Goal: Navigation & Orientation: Find specific page/section

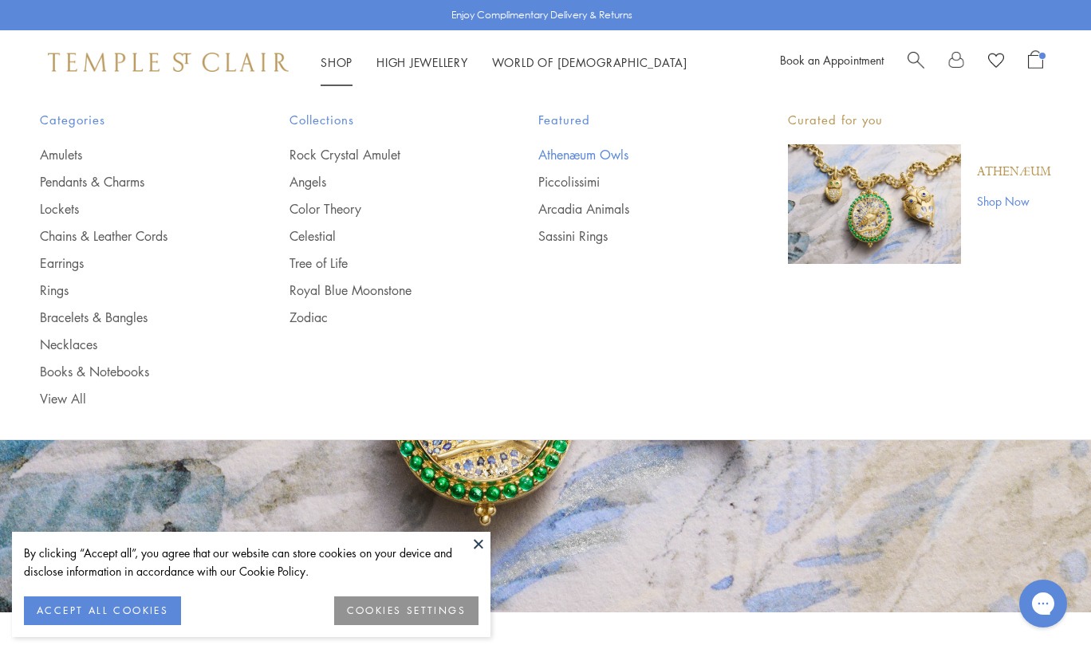
click at [545, 148] on link "Athenæum Owls" at bounding box center [631, 155] width 186 height 18
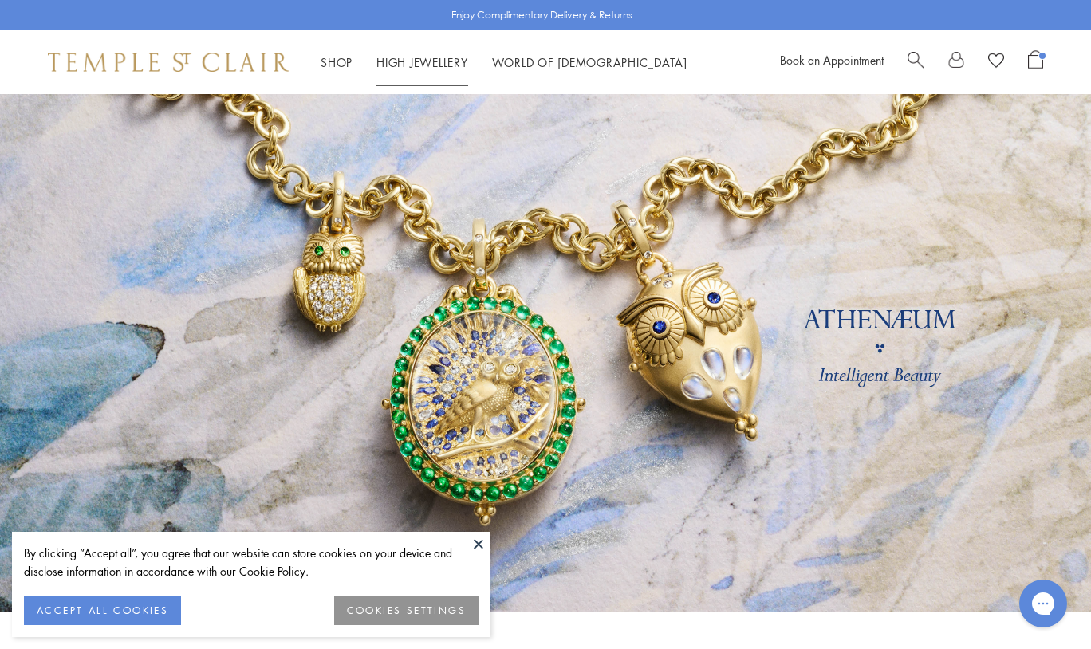
click at [439, 61] on link "High Jewellery High Jewellery" at bounding box center [422, 62] width 92 height 16
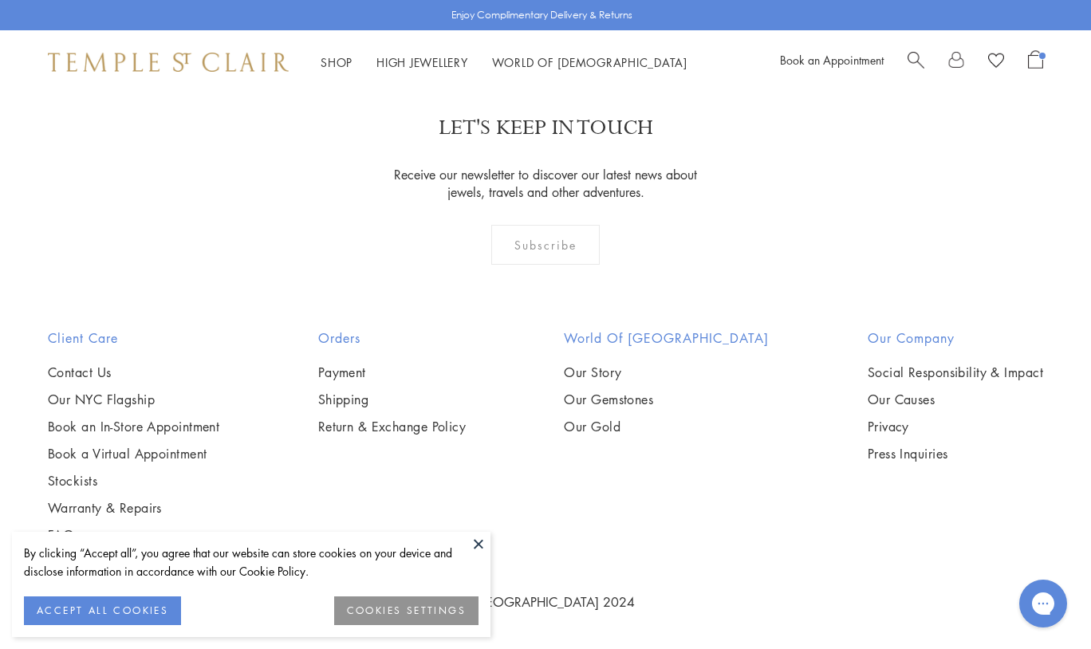
scroll to position [2002, 0]
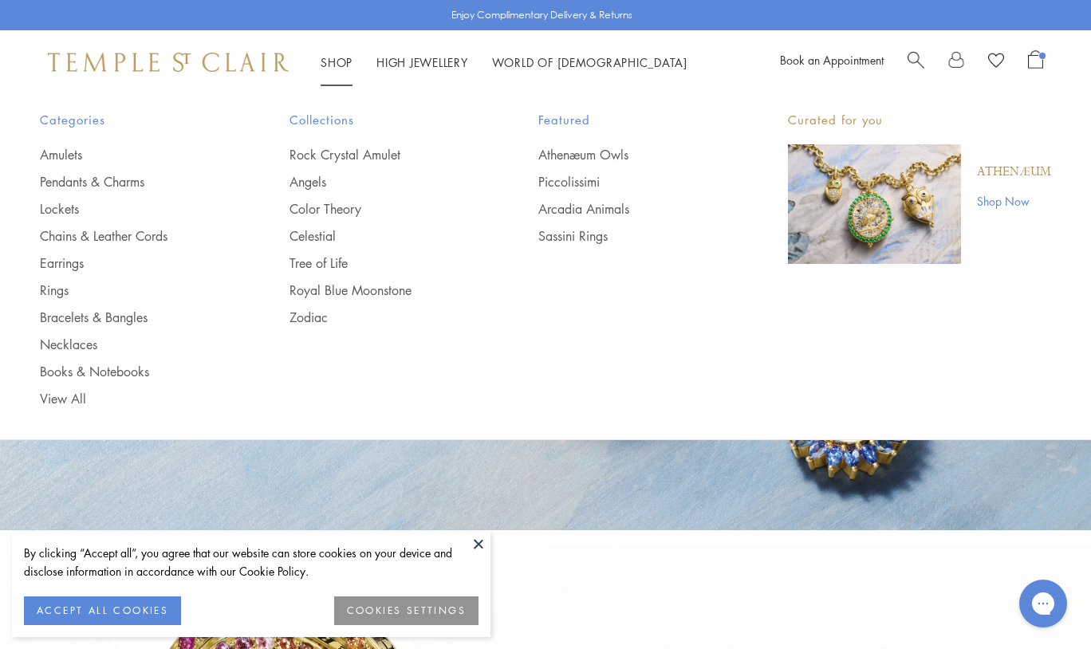
click at [271, 51] on div "Shop Shop Categories Amulets Pendants & Charms Lockets Chains & Leather Cords E…" at bounding box center [545, 62] width 1091 height 64
click at [267, 64] on img at bounding box center [168, 62] width 241 height 19
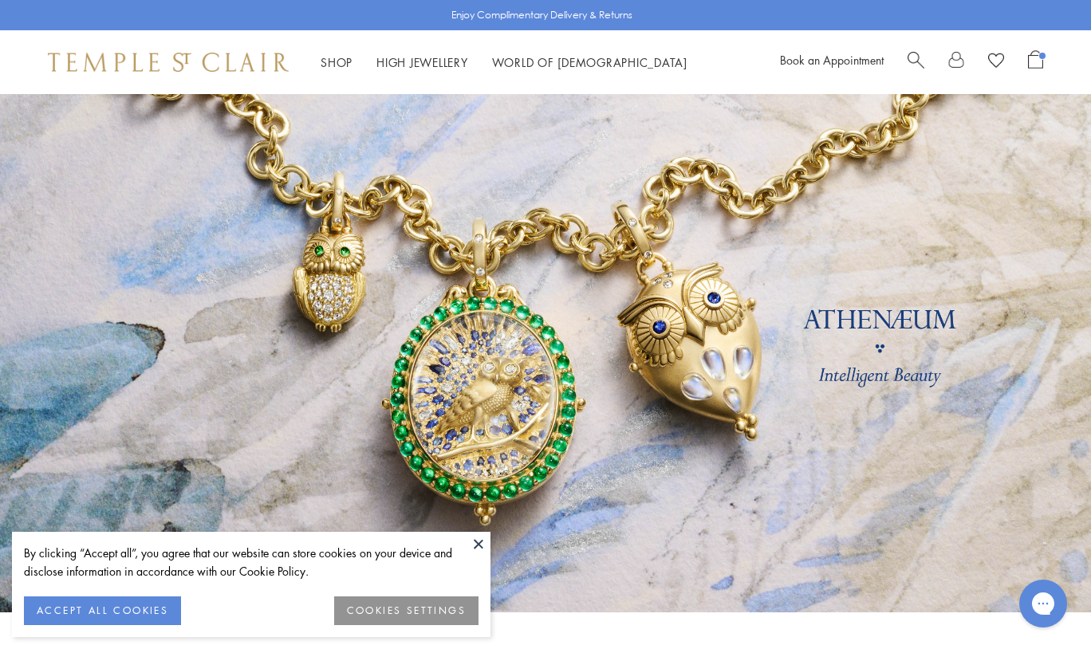
click at [478, 545] on button at bounding box center [478, 544] width 24 height 24
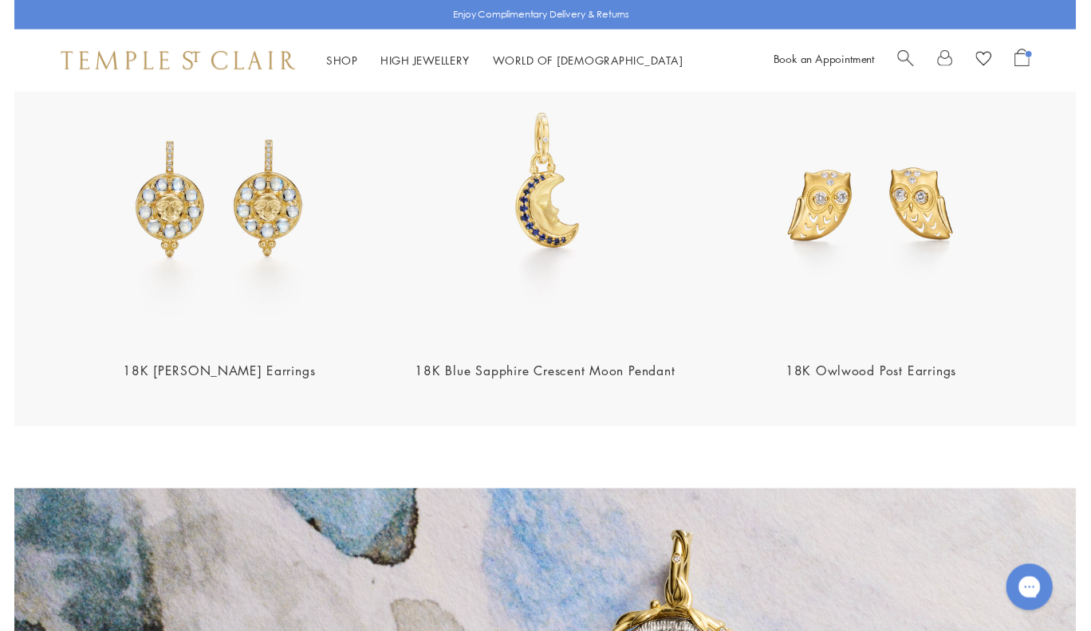
scroll to position [2015, 0]
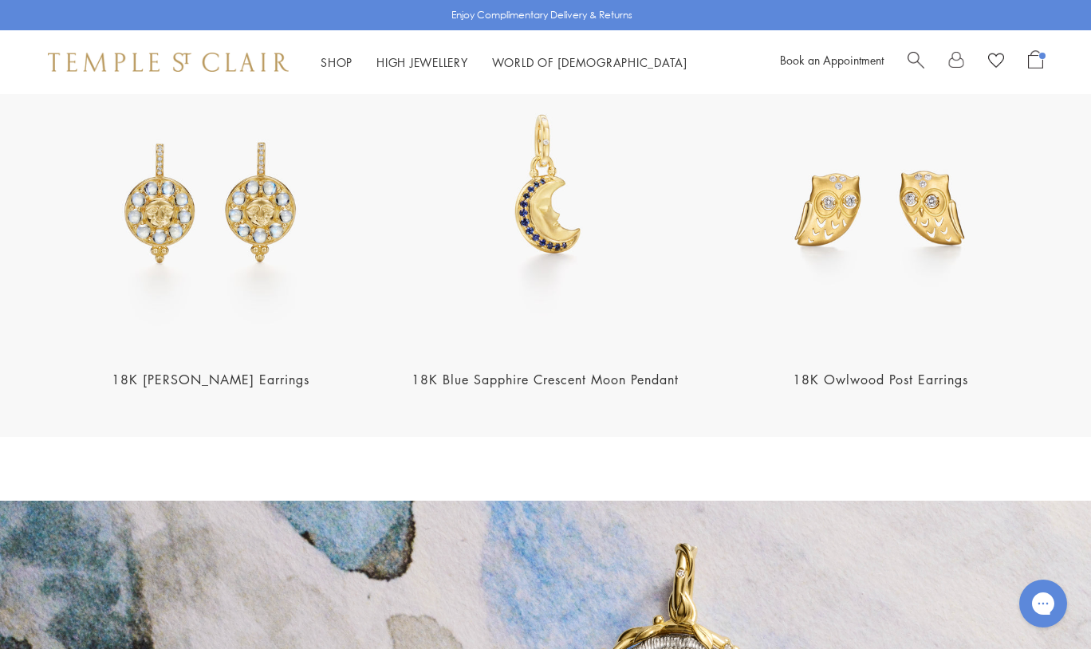
click at [915, 65] on span "Search" at bounding box center [915, 58] width 17 height 17
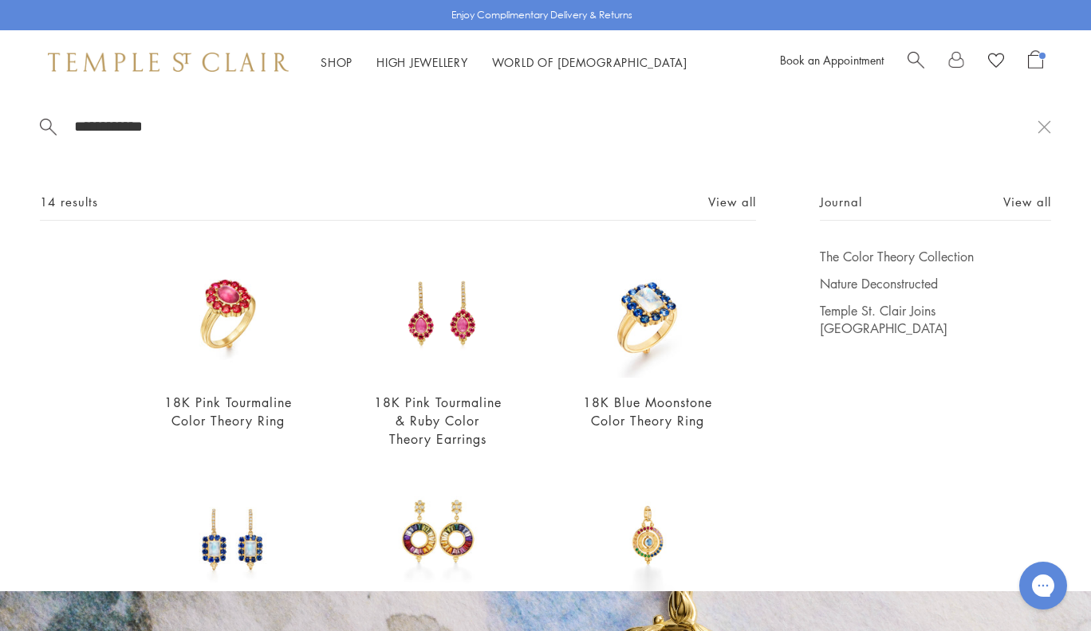
click at [147, 131] on input "**********" at bounding box center [555, 126] width 965 height 18
type input "*******"
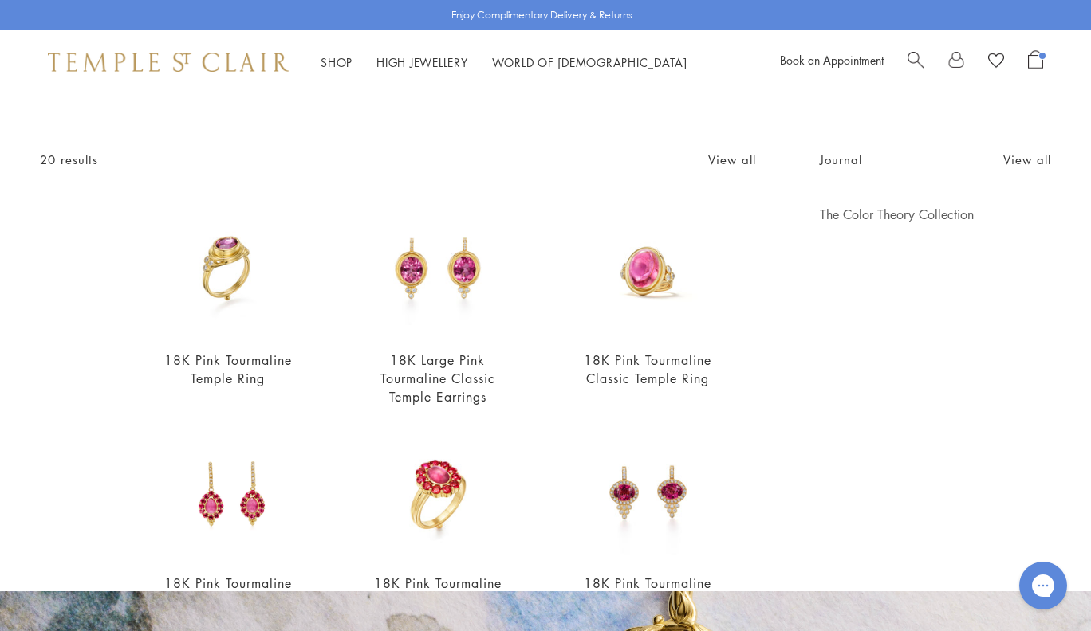
scroll to position [41, 0]
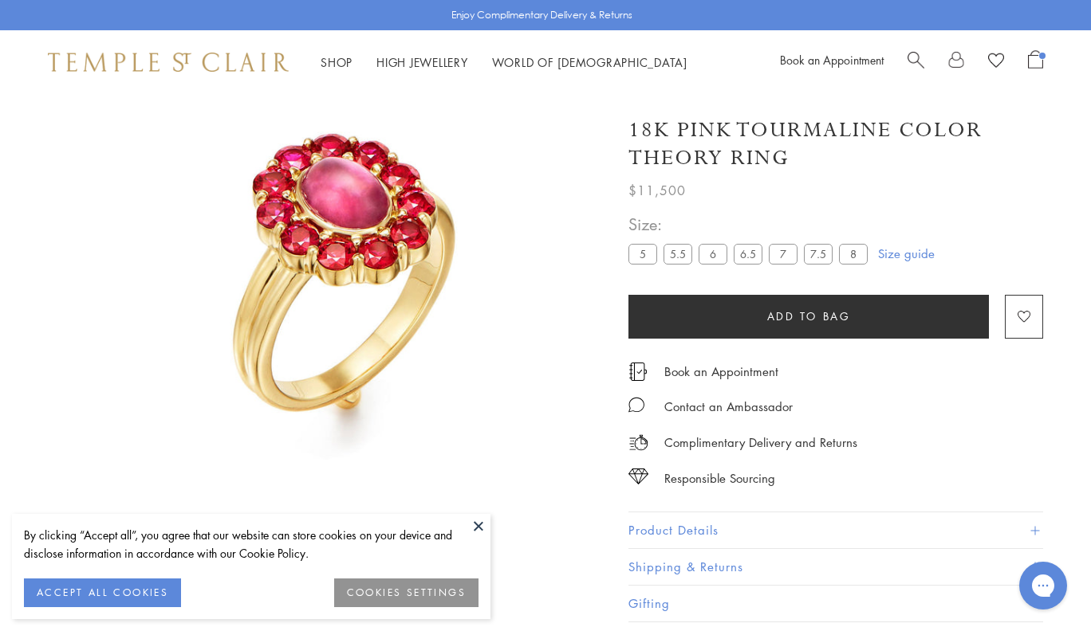
scroll to position [94, 0]
